Goal: Information Seeking & Learning: Find specific fact

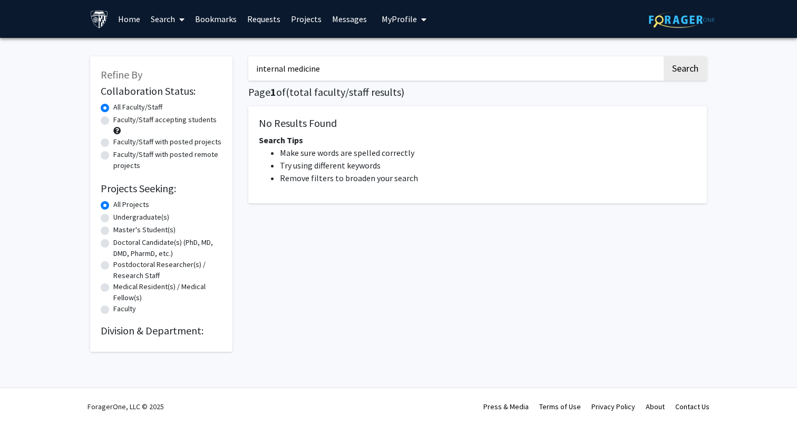
click at [452, 78] on input "internal medicine" at bounding box center [455, 68] width 414 height 24
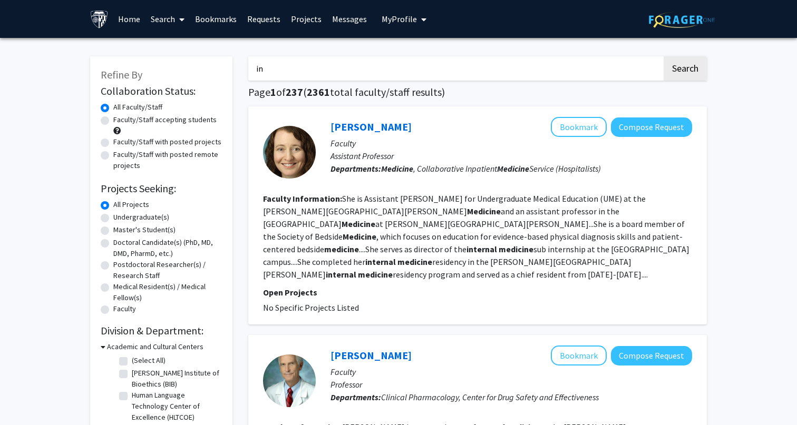
type input "i"
type input "prosthetics"
click at [663, 56] on button "Search" at bounding box center [684, 68] width 43 height 24
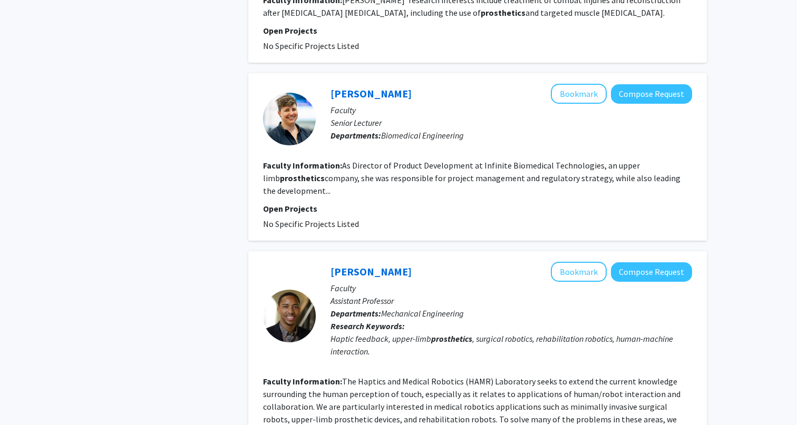
scroll to position [642, 0]
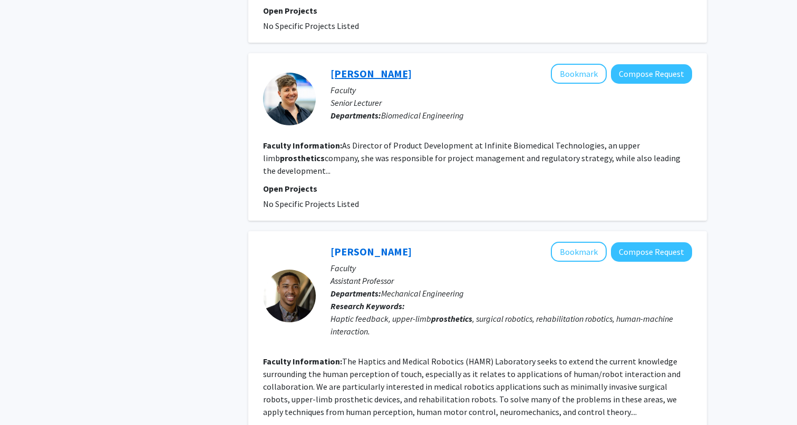
click at [403, 67] on link "[PERSON_NAME]" at bounding box center [370, 73] width 81 height 13
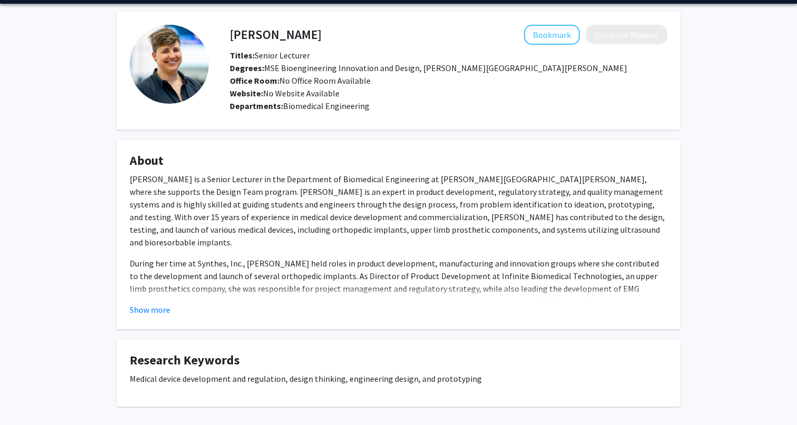
scroll to position [27, 0]
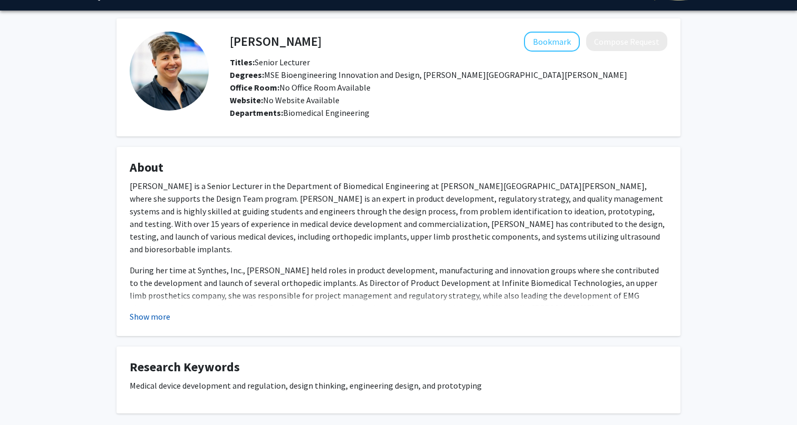
click at [132, 310] on button "Show more" at bounding box center [150, 316] width 41 height 13
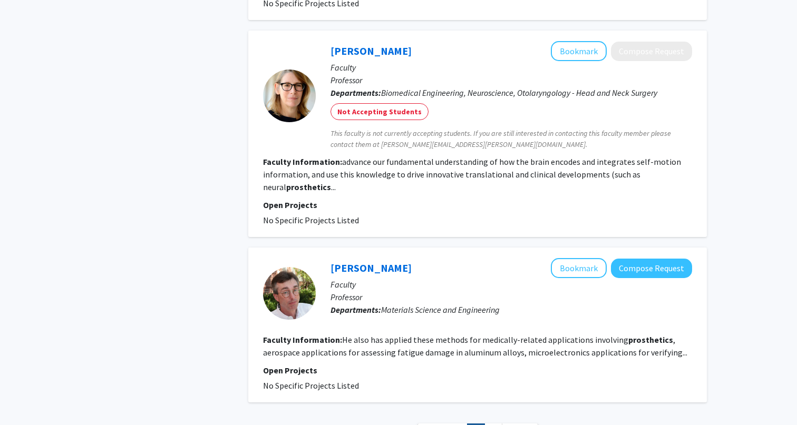
scroll to position [1708, 0]
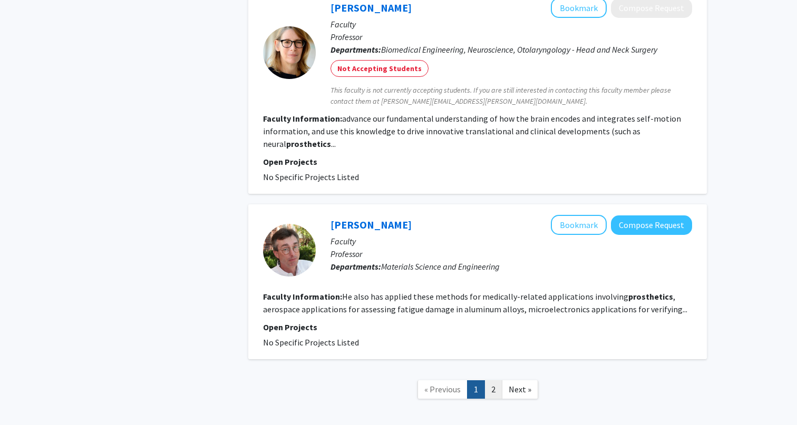
click at [499, 380] on link "2" at bounding box center [493, 389] width 18 height 18
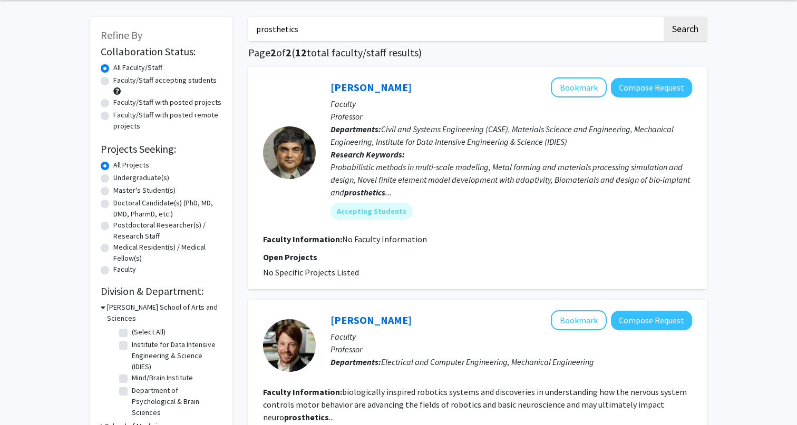
scroll to position [30, 0]
